Goal: Task Accomplishment & Management: Manage account settings

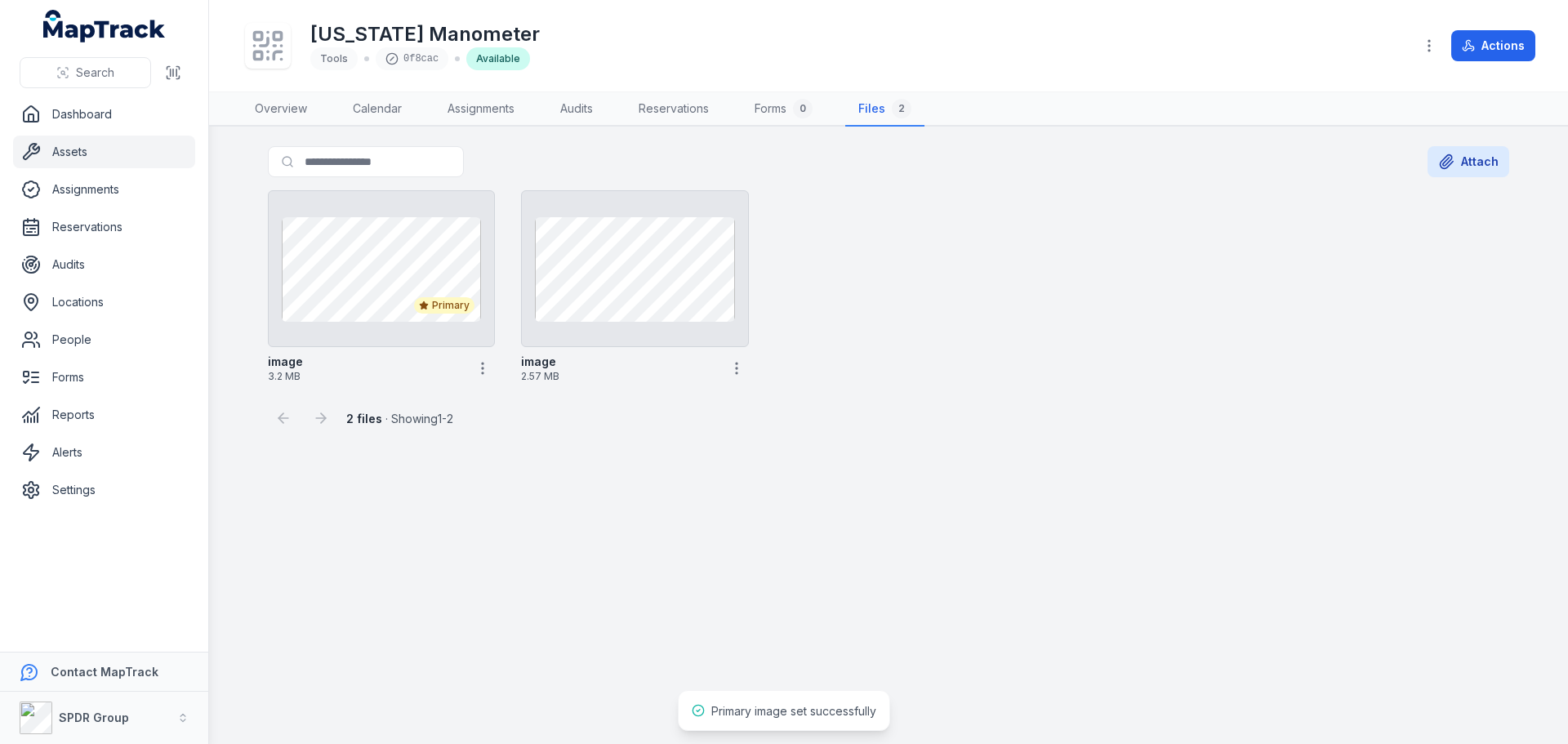
click at [61, 151] on link "Assets" at bounding box center [104, 152] width 183 height 33
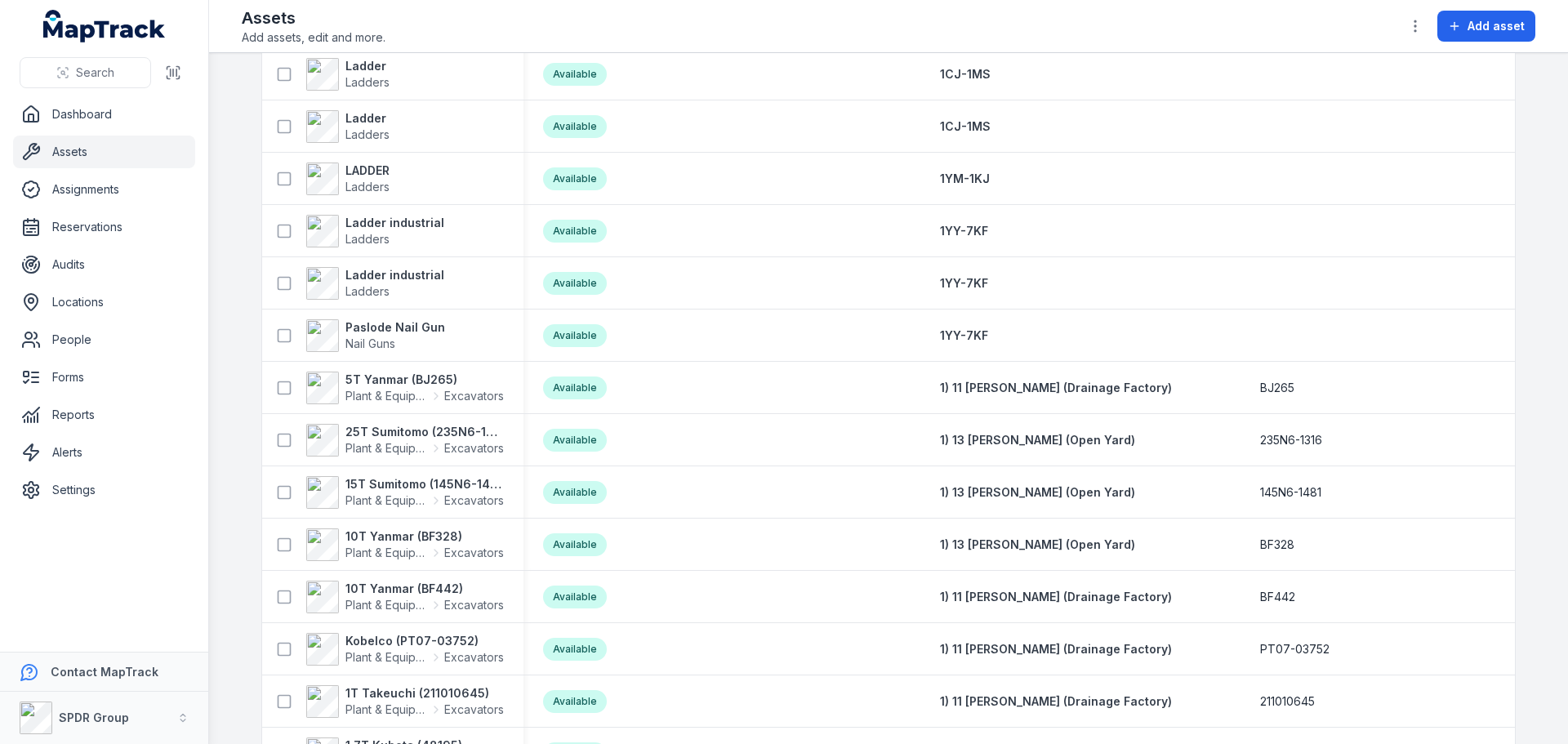
scroll to position [2450, 0]
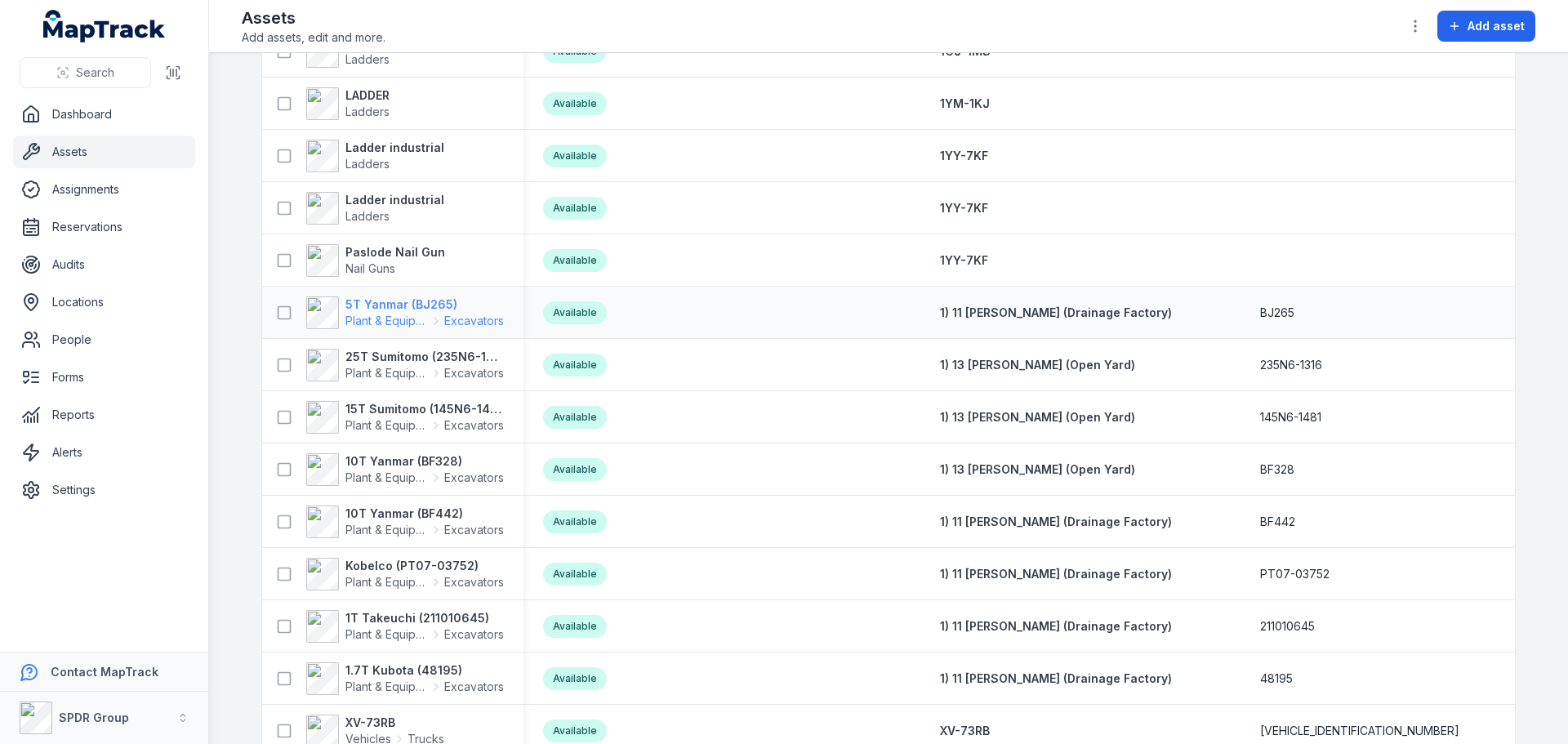
click at [364, 305] on strong "5T Yanmar (BJ265)" at bounding box center [425, 304] width 158 height 16
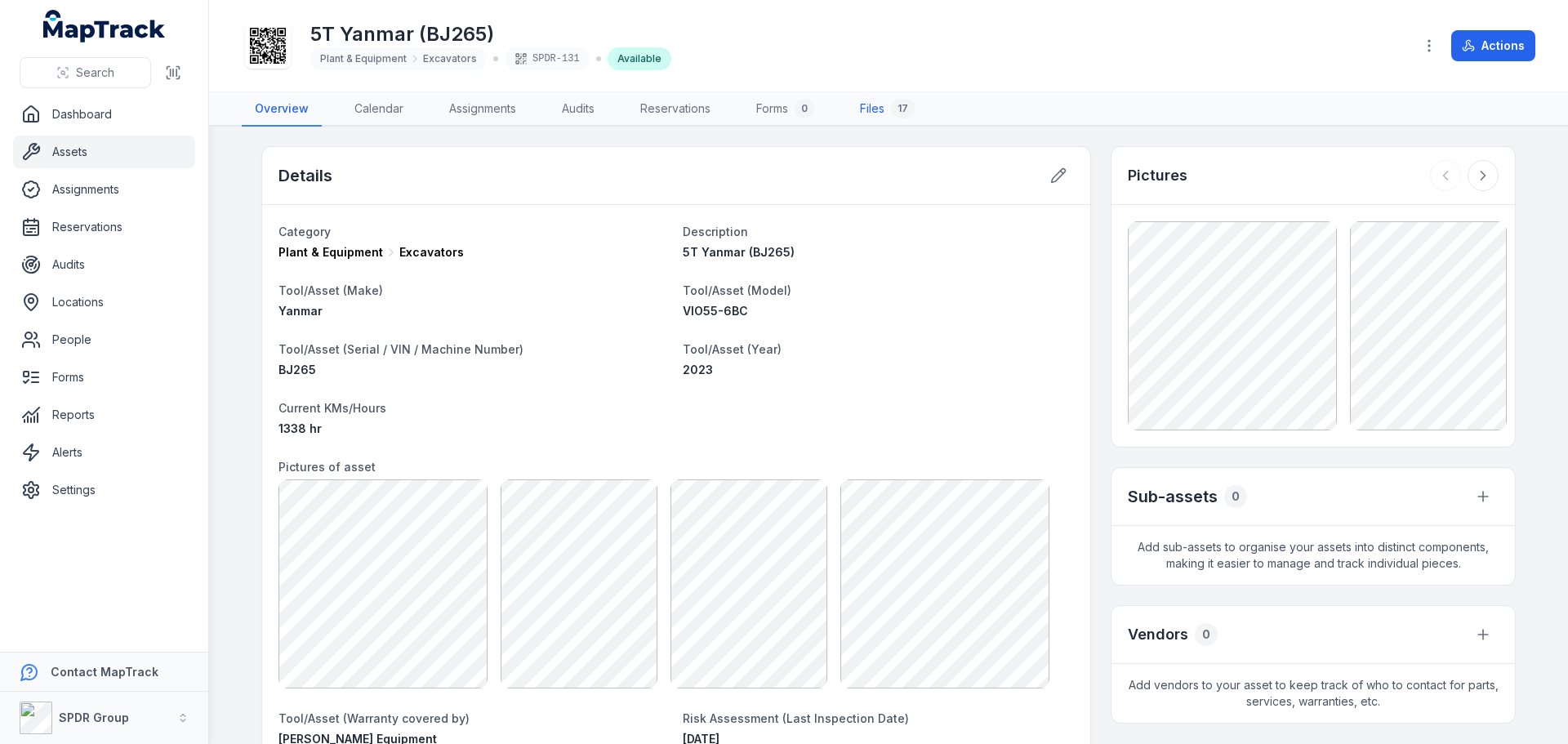
click at [874, 105] on link "Files 17" at bounding box center [888, 110] width 81 height 35
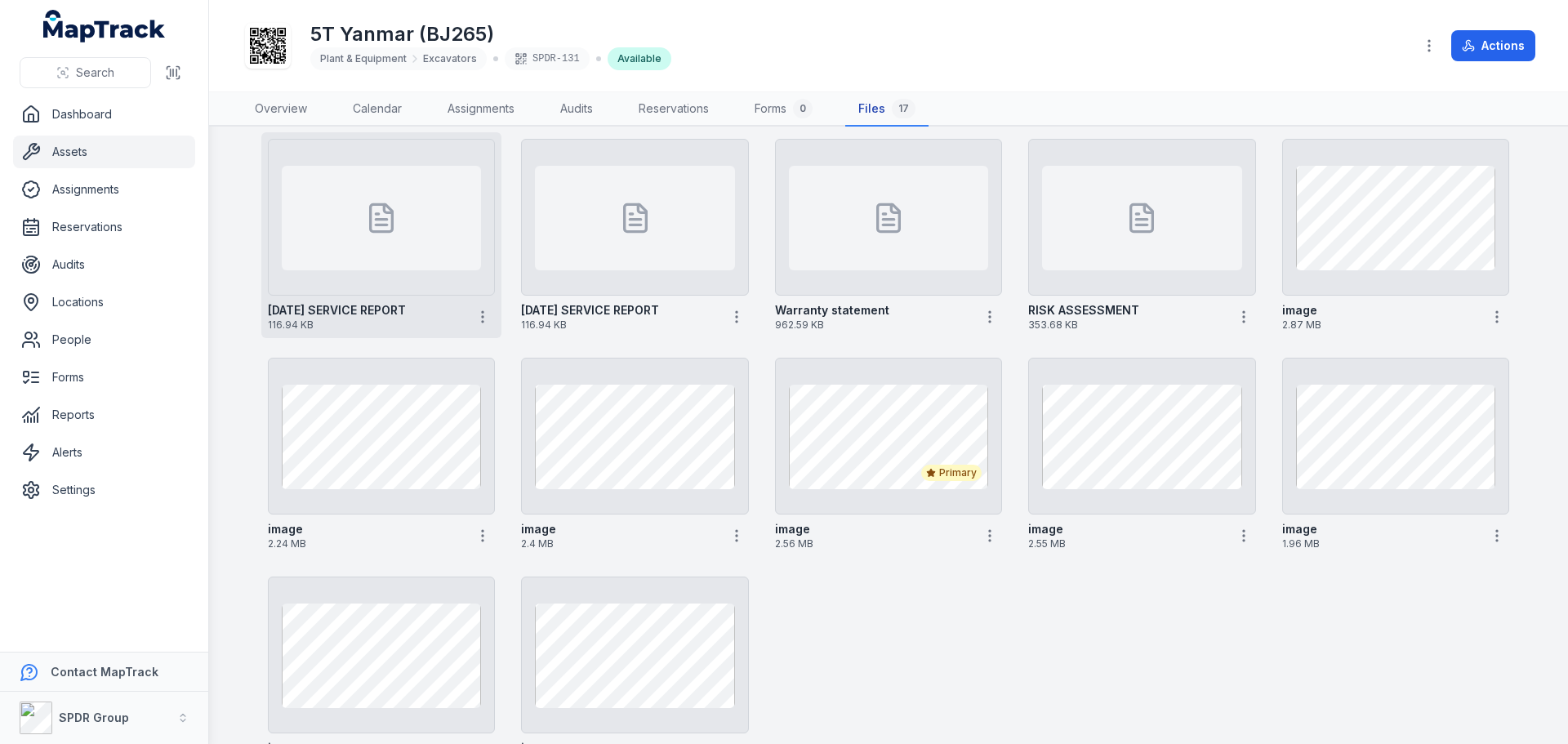
scroll to position [327, 0]
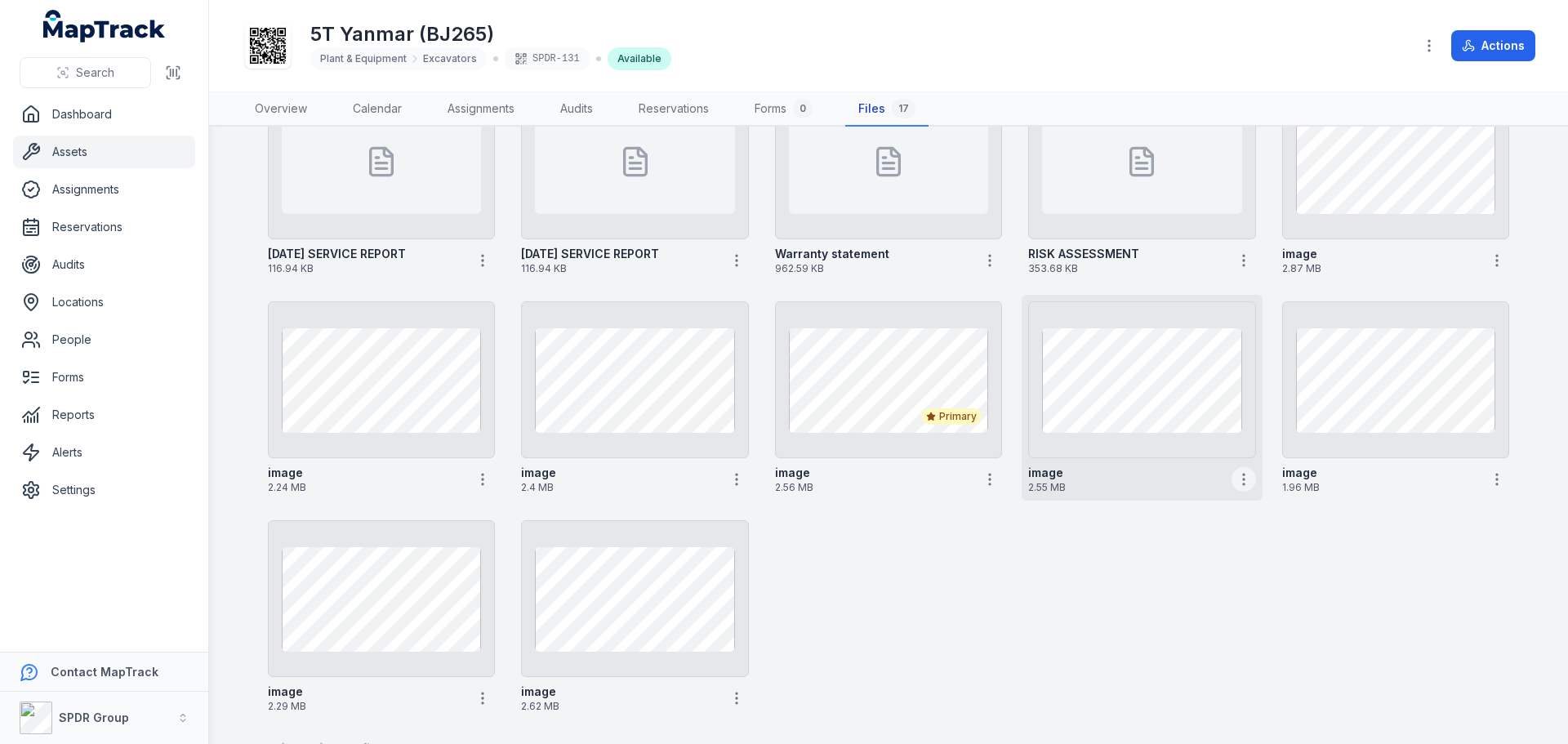
click at [1236, 475] on icon "button" at bounding box center [1243, 479] width 16 height 16
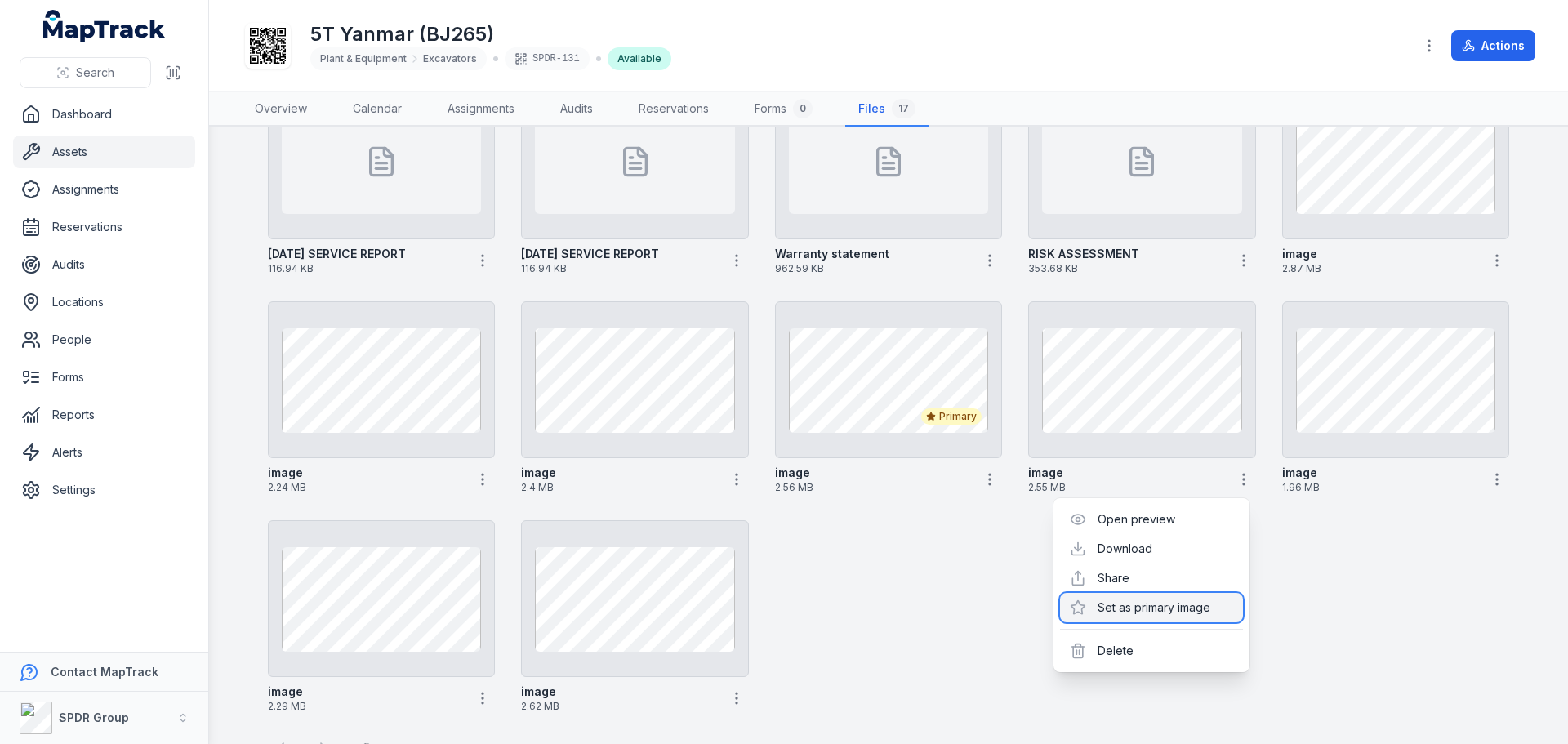
click at [1141, 604] on div "Set as primary image" at bounding box center [1151, 608] width 183 height 29
